Goal: Task Accomplishment & Management: Manage account settings

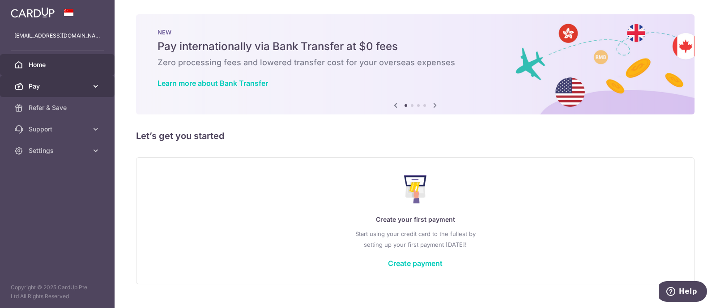
click at [57, 88] on span "Pay" at bounding box center [58, 86] width 59 height 9
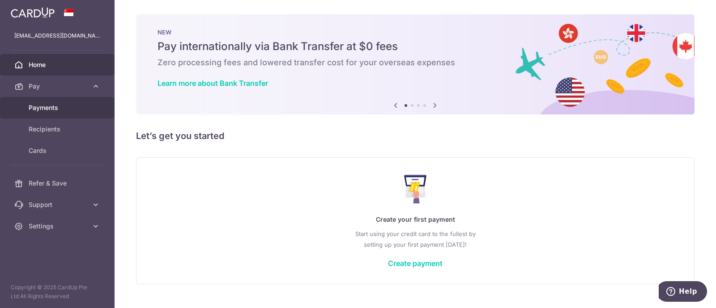
click at [51, 110] on span "Payments" at bounding box center [58, 107] width 59 height 9
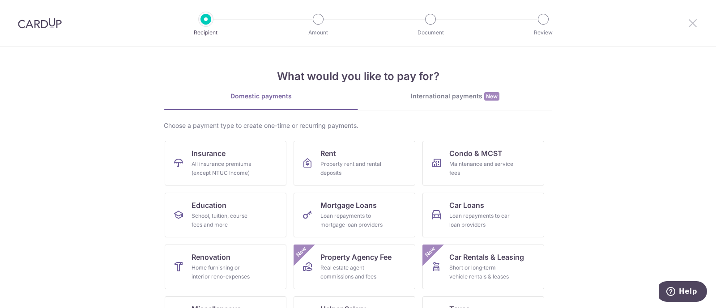
click at [694, 28] on link at bounding box center [692, 23] width 11 height 11
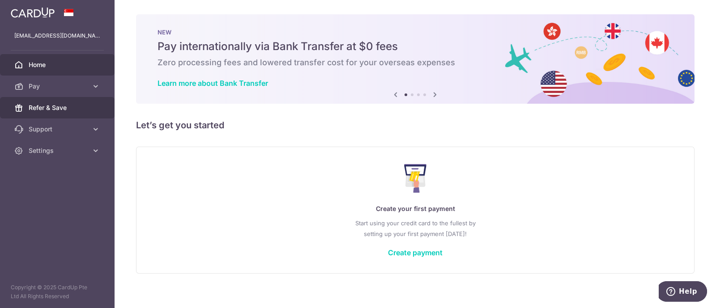
click at [59, 113] on link "Refer & Save" at bounding box center [57, 107] width 115 height 21
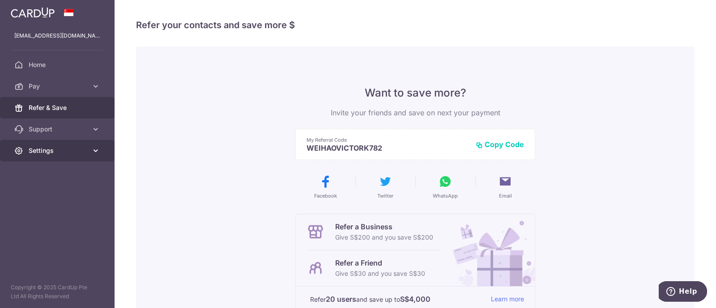
click at [72, 154] on span "Settings" at bounding box center [58, 150] width 59 height 9
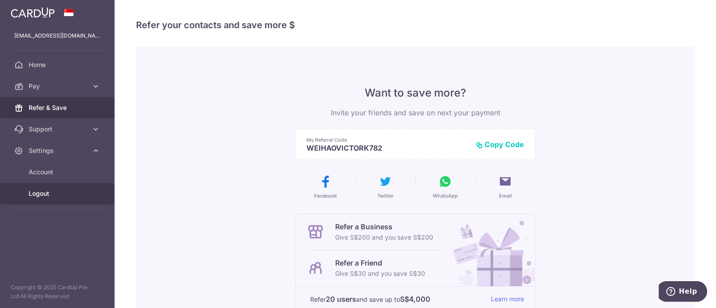
click at [51, 198] on link "Logout" at bounding box center [57, 193] width 115 height 21
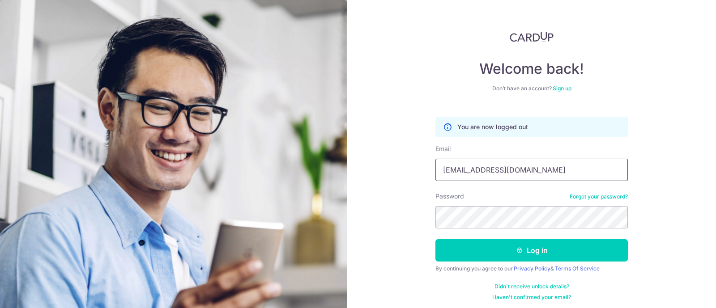
click at [506, 168] on input "Ritajemair@gmail.com" at bounding box center [531, 170] width 192 height 22
type input "[EMAIL_ADDRESS][DOMAIN_NAME]"
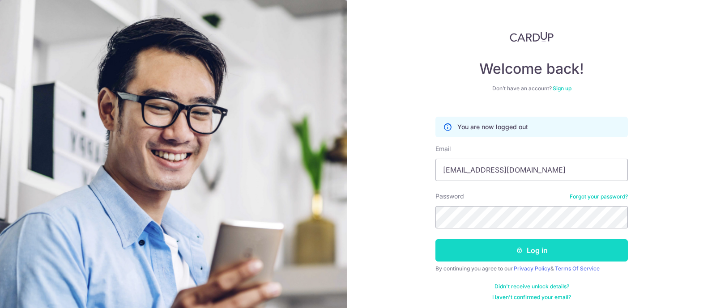
click at [501, 242] on button "Log in" at bounding box center [531, 250] width 192 height 22
